Goal: Information Seeking & Learning: Learn about a topic

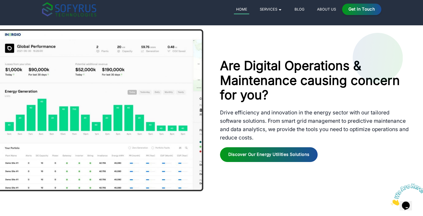
scroll to position [842, 0]
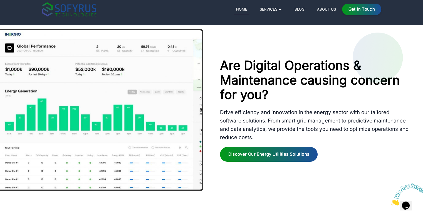
click at [328, 9] on link "About Us" at bounding box center [326, 9] width 23 height 7
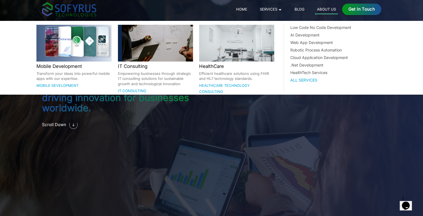
click at [279, 9] on link "Services 🞃" at bounding box center [270, 9] width 26 height 7
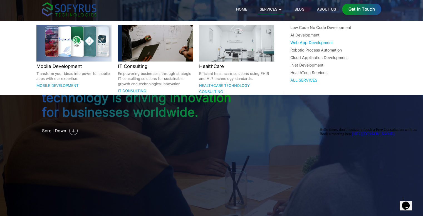
click at [318, 42] on div "Web App Development" at bounding box center [337, 42] width 94 height 6
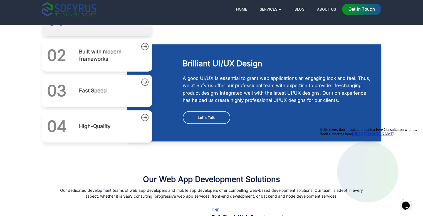
scroll to position [238, 0]
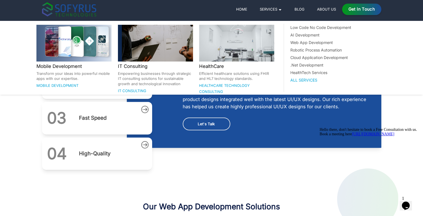
click at [276, 10] on link "Services 🞃" at bounding box center [270, 9] width 26 height 7
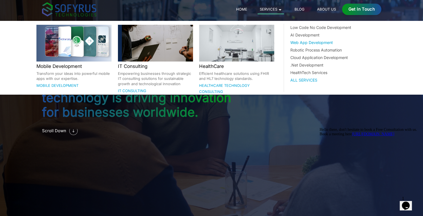
click at [311, 42] on div "Web App Development" at bounding box center [337, 42] width 94 height 6
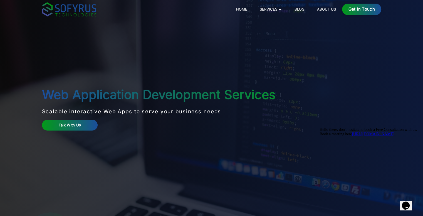
click at [282, 51] on main "Web Application Development Services Scalable interactive Web Apps to serve you…" at bounding box center [212, 108] width 356 height 216
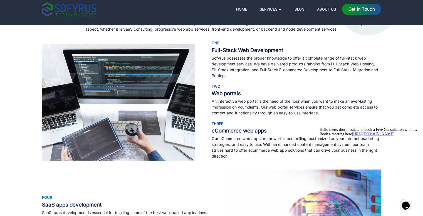
scroll to position [386, 0]
